Goal: Find specific page/section: Find specific page/section

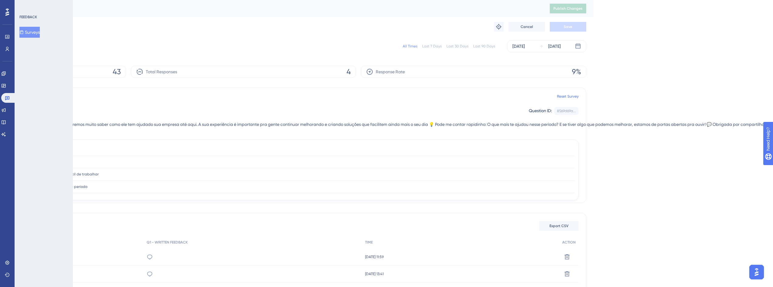
click at [139, 27] on div "Reports Configuration Editor Troubleshoot Cancel Save" at bounding box center [243, 26] width 685 height 19
click at [9, 35] on icon at bounding box center [7, 36] width 5 height 5
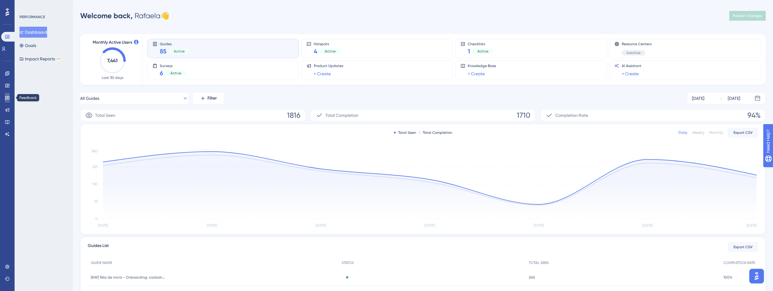
click at [10, 94] on link at bounding box center [7, 98] width 5 height 10
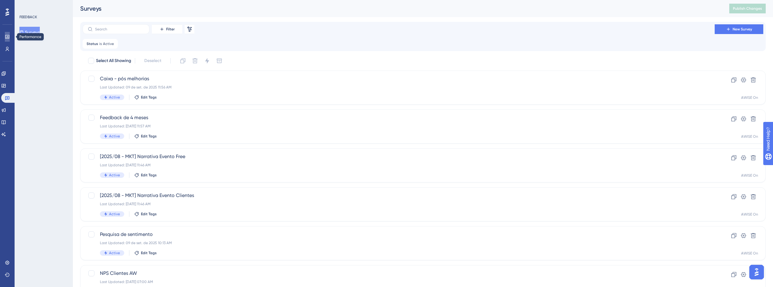
click at [5, 40] on link at bounding box center [7, 37] width 5 height 10
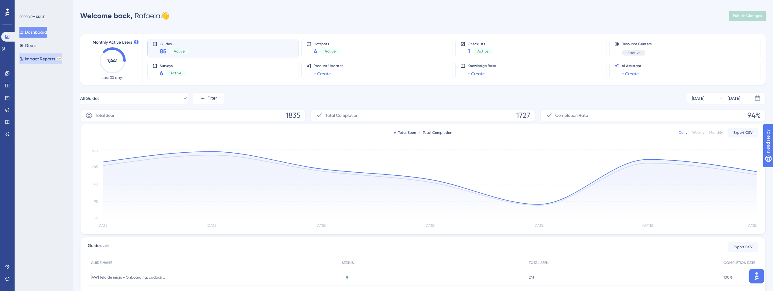
click at [47, 60] on button "Impact Reports BETA" at bounding box center [40, 58] width 42 height 11
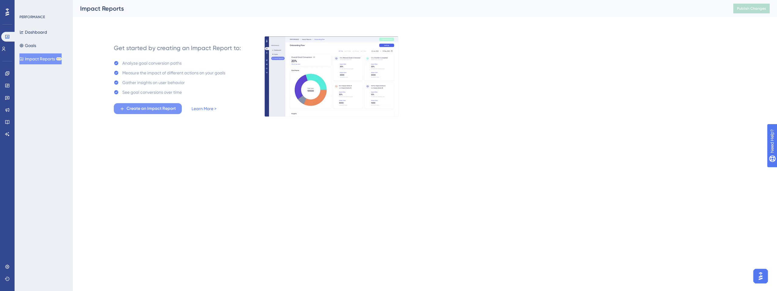
click at [122, 107] on icon at bounding box center [122, 108] width 5 height 5
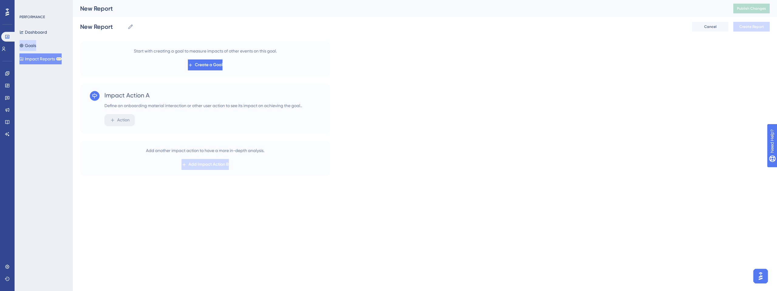
click at [36, 43] on button "Goals" at bounding box center [27, 45] width 17 height 11
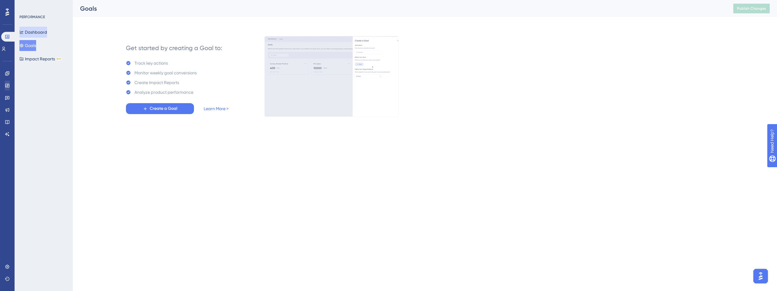
click at [33, 31] on button "Dashboard" at bounding box center [33, 32] width 28 height 11
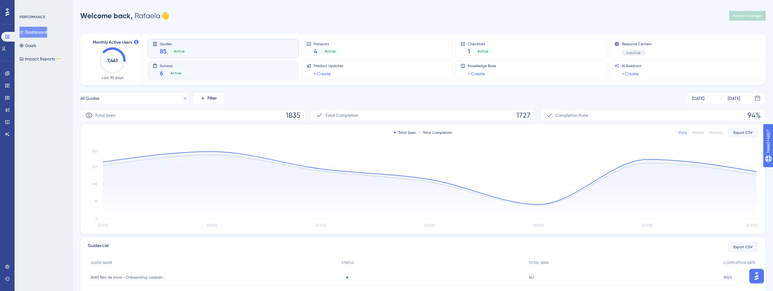
click at [258, 74] on div "Surveys 6 Active" at bounding box center [222, 70] width 141 height 14
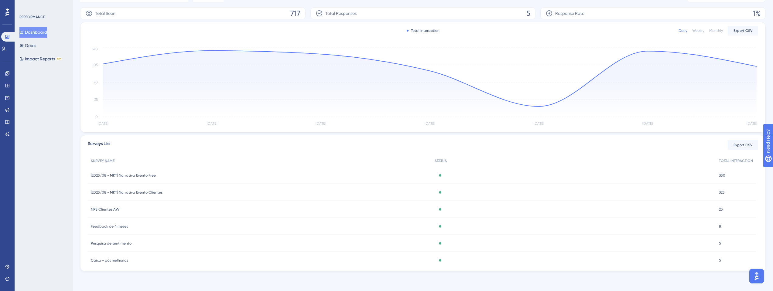
scroll to position [27, 0]
click at [123, 230] on div "Caixa - pós melhorias Caixa - pós melhorias" at bounding box center [260, 233] width 344 height 17
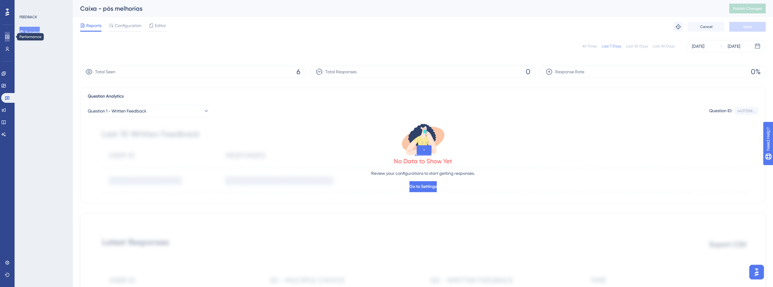
click at [7, 38] on icon at bounding box center [7, 36] width 5 height 5
